Goal: Navigation & Orientation: Find specific page/section

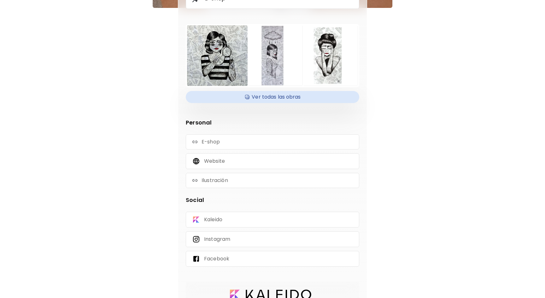
scroll to position [80, 0]
click at [293, 99] on h4 "Ver todas las obras" at bounding box center [273, 97] width 166 height 9
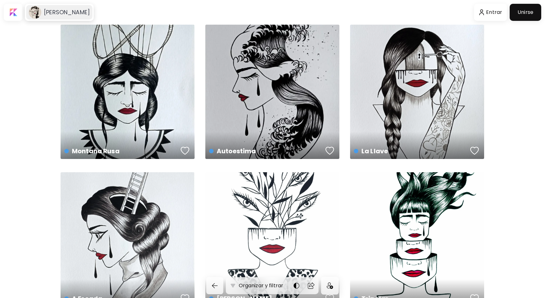
click at [51, 8] on div "[PERSON_NAME]" at bounding box center [59, 12] width 66 height 15
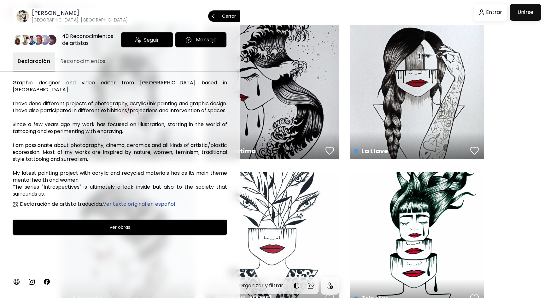
click at [230, 15] on p "Cerrar" at bounding box center [229, 16] width 14 height 4
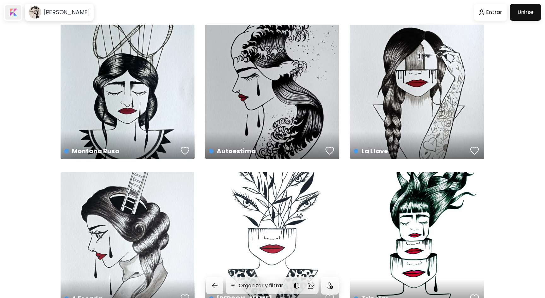
click at [16, 12] on div at bounding box center [13, 12] width 16 height 15
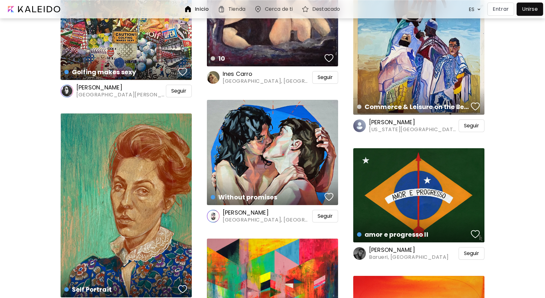
scroll to position [343, 0]
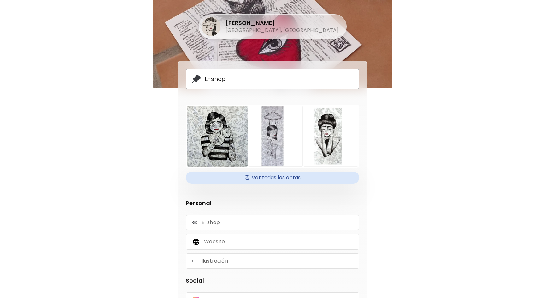
click at [269, 75] on div "E-shop" at bounding box center [273, 78] width 174 height 21
